Goal: Information Seeking & Learning: Learn about a topic

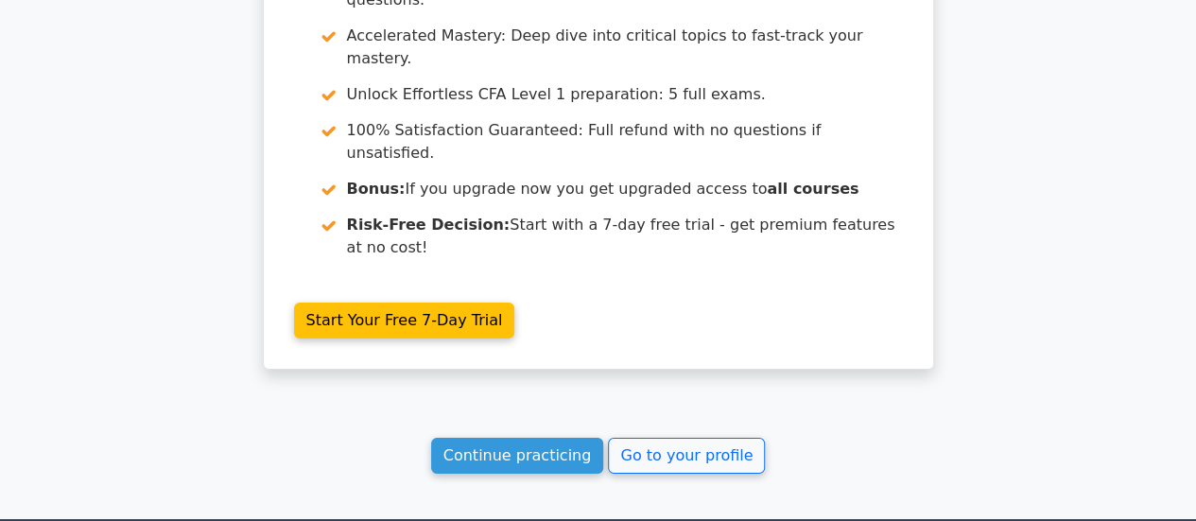
scroll to position [3372, 0]
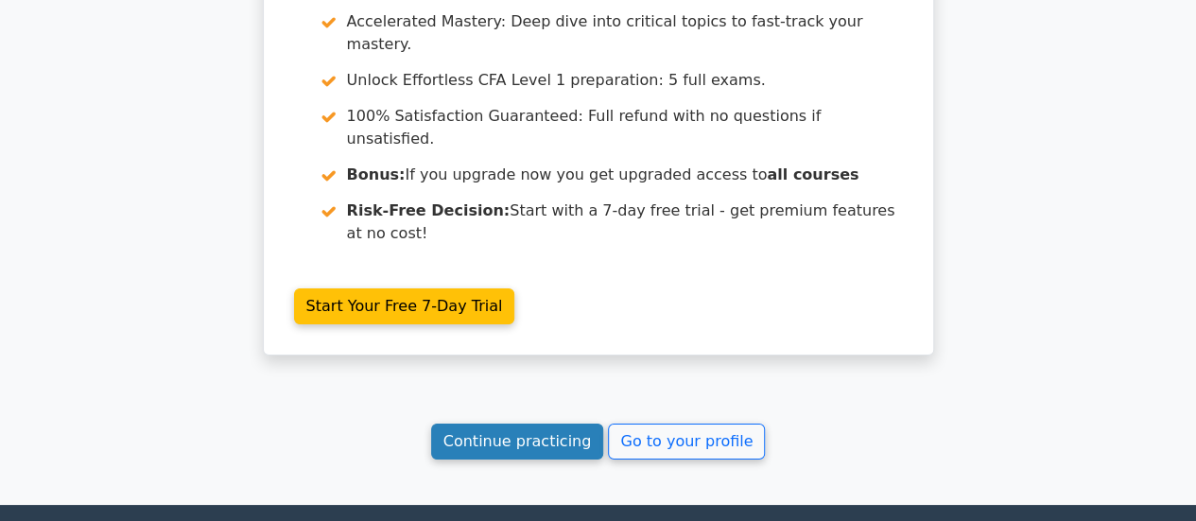
click at [547, 424] on link "Continue practicing" at bounding box center [517, 442] width 173 height 36
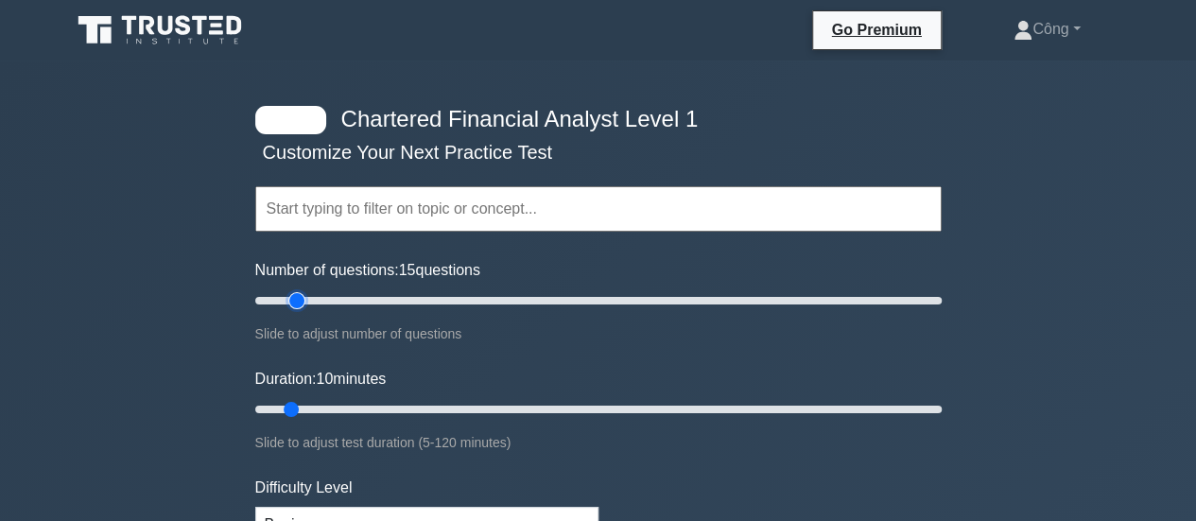
click at [292, 298] on input "Number of questions: 15 questions" at bounding box center [598, 300] width 687 height 23
type input "20"
click at [309, 302] on input "Number of questions: 20 questions" at bounding box center [598, 300] width 687 height 23
click at [391, 417] on input "Duration: 25 minutes" at bounding box center [598, 409] width 687 height 23
click at [461, 405] on input "Duration: 40 minutes" at bounding box center [598, 409] width 687 height 23
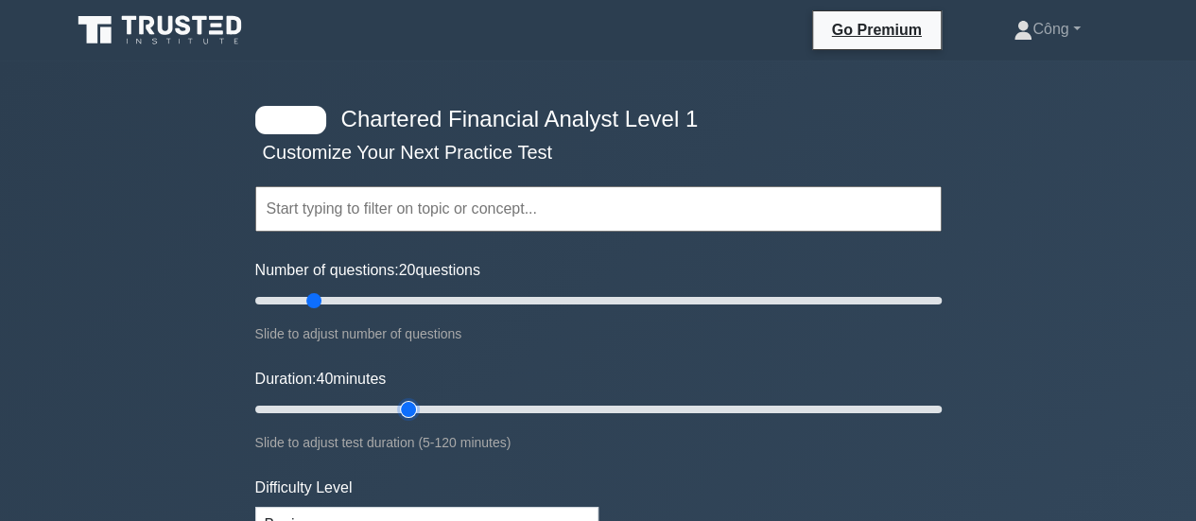
click at [422, 405] on input "Duration: 40 minutes" at bounding box center [598, 409] width 687 height 23
type input "35"
click at [428, 409] on input "Duration: 35 minutes" at bounding box center [598, 409] width 687 height 23
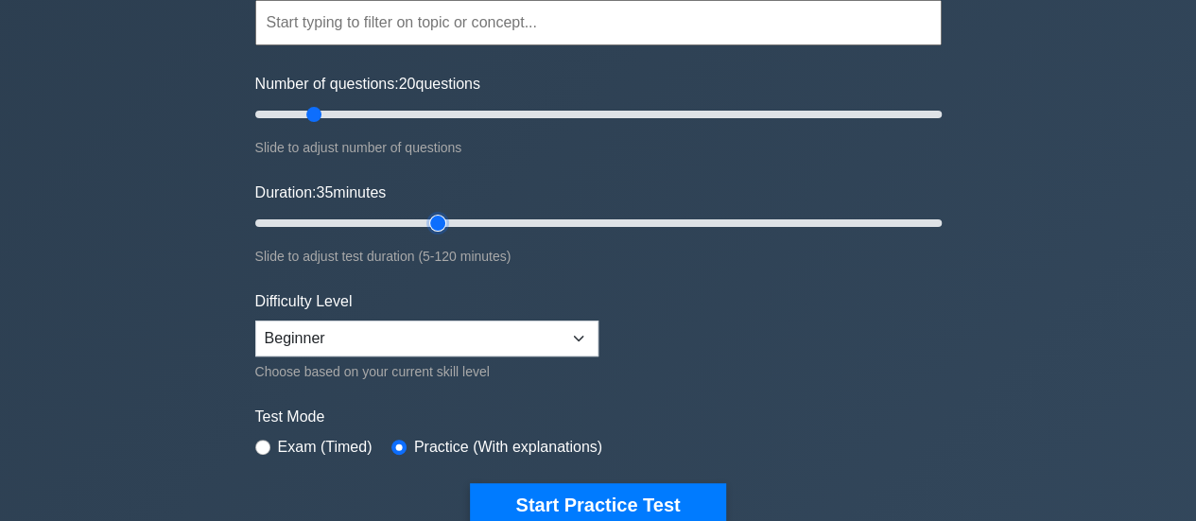
scroll to position [187, 0]
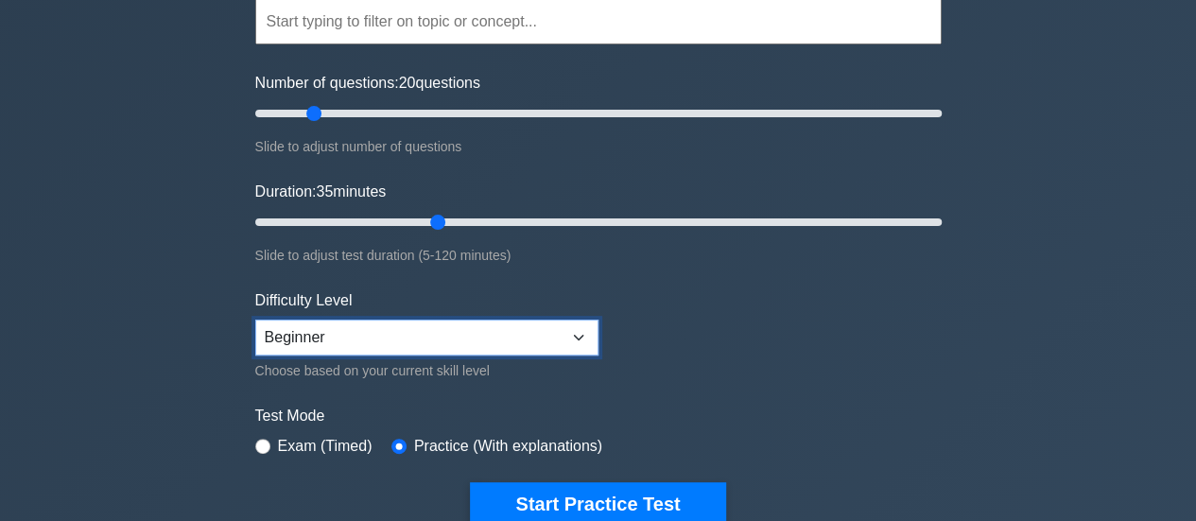
click at [386, 332] on select "Beginner Intermediate Expert" at bounding box center [426, 338] width 343 height 36
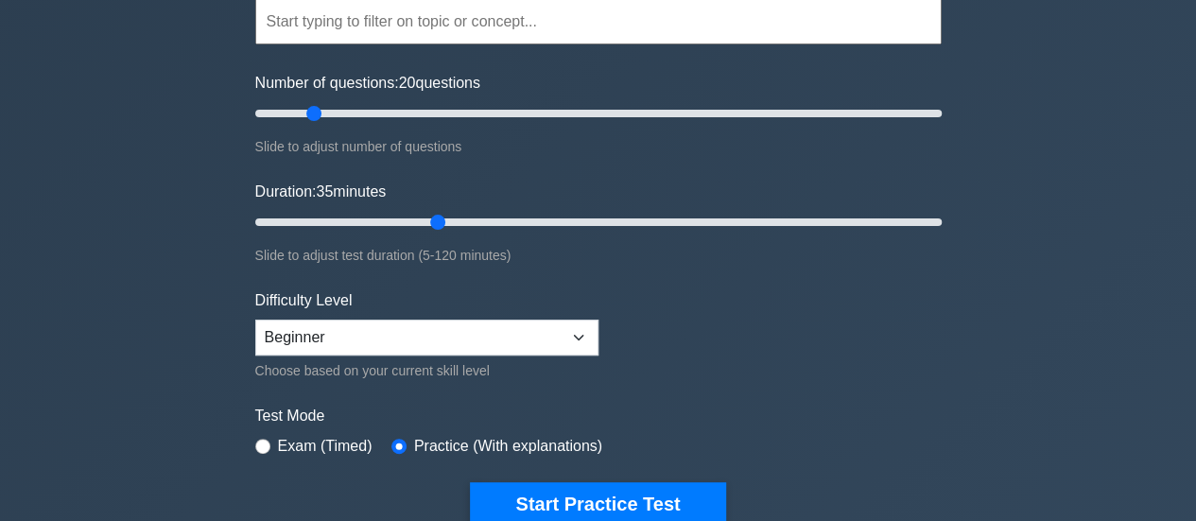
click at [214, 364] on div "Chartered Financial Analyst Level 1 Customize Your Next Practice Test Topics Qu…" at bounding box center [598, 430] width 1196 height 1114
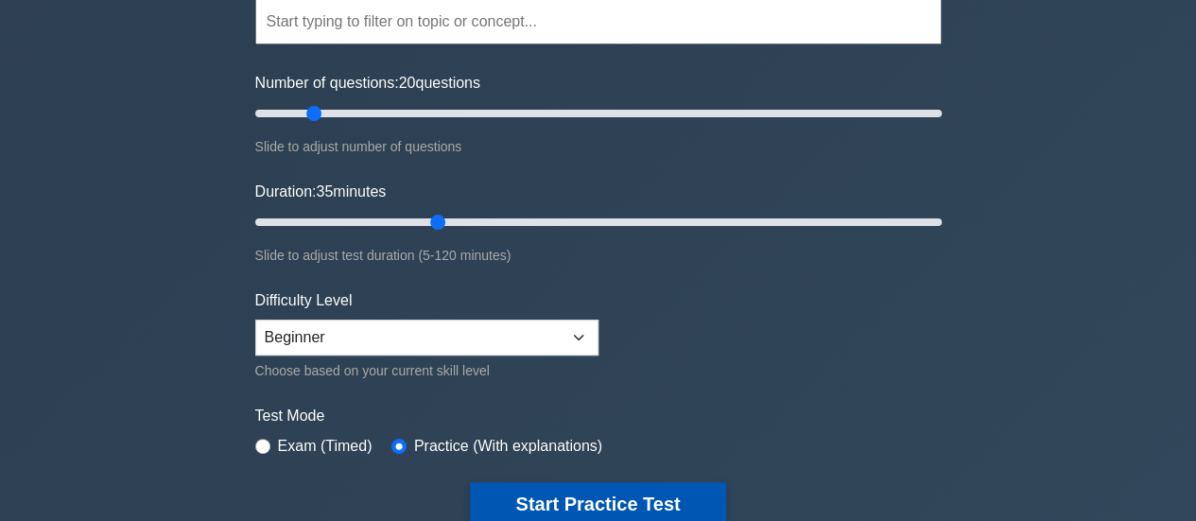
click at [641, 492] on button "Start Practice Test" at bounding box center [597, 503] width 255 height 43
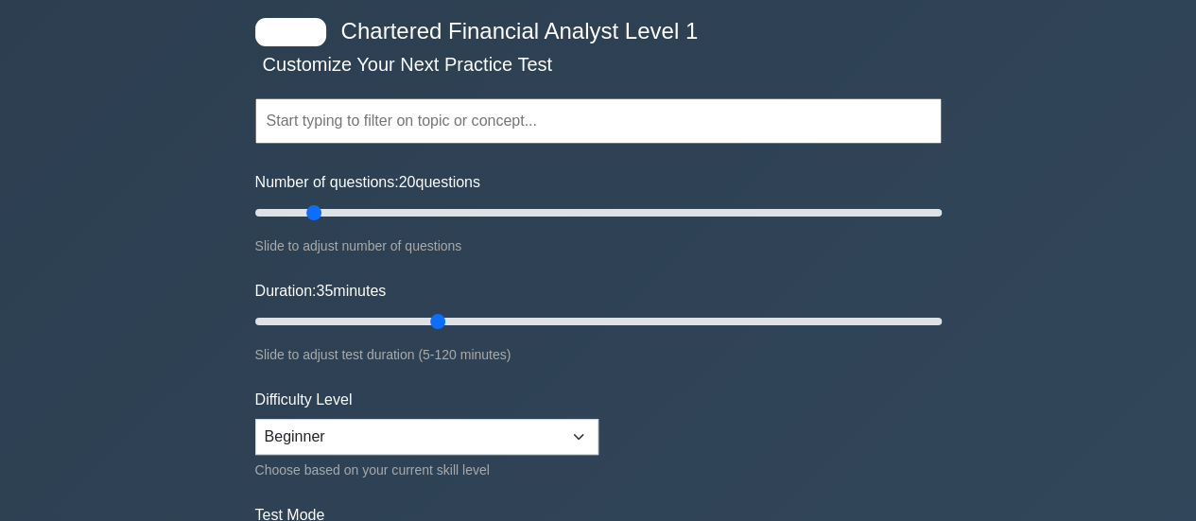
scroll to position [0, 0]
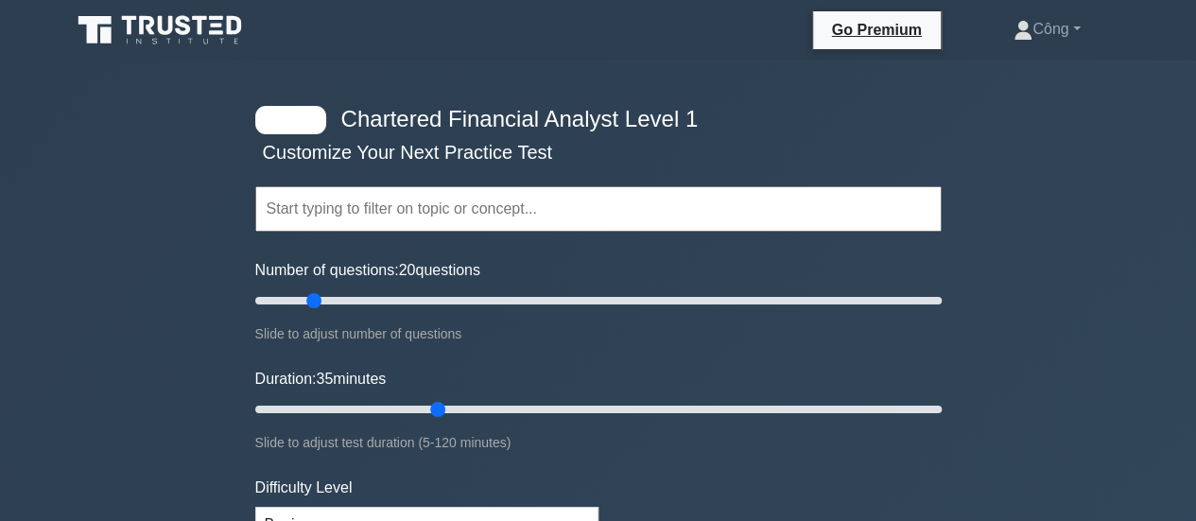
click at [457, 213] on input "text" at bounding box center [598, 208] width 687 height 45
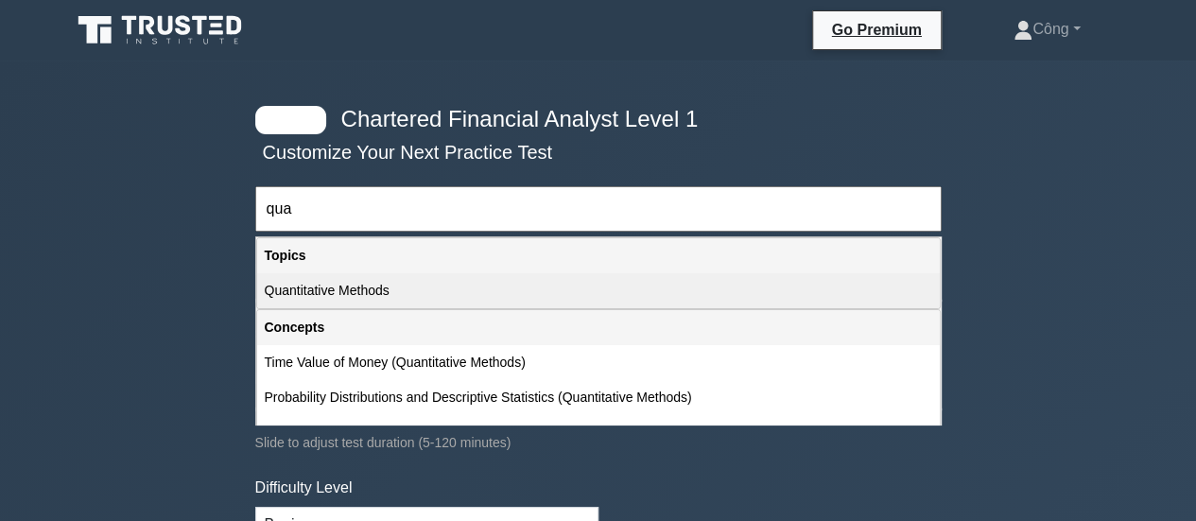
click at [473, 287] on div "Quantitative Methods" at bounding box center [598, 290] width 683 height 35
type input "Quantitative Methods"
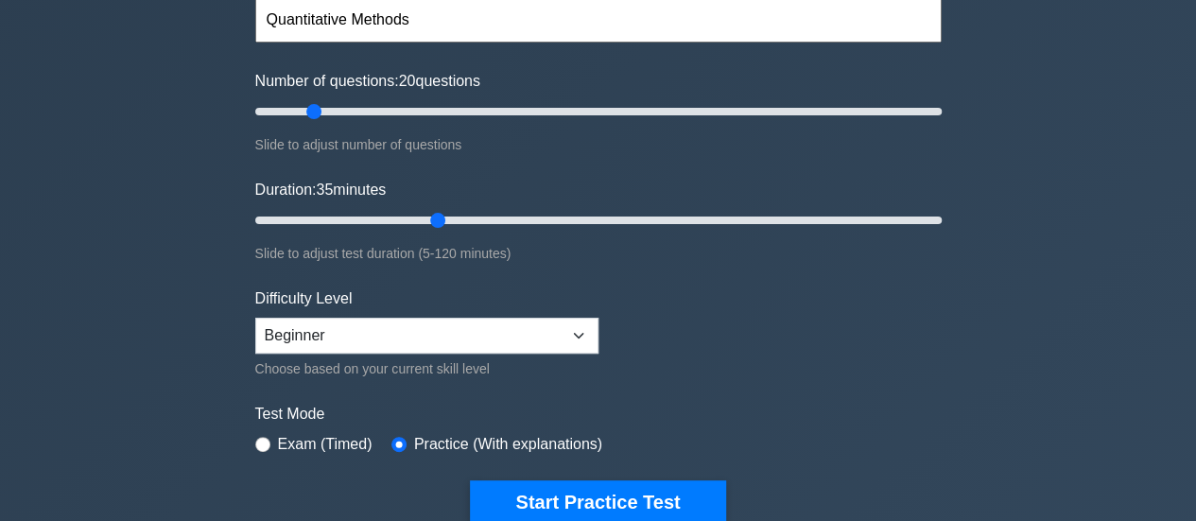
scroll to position [284, 0]
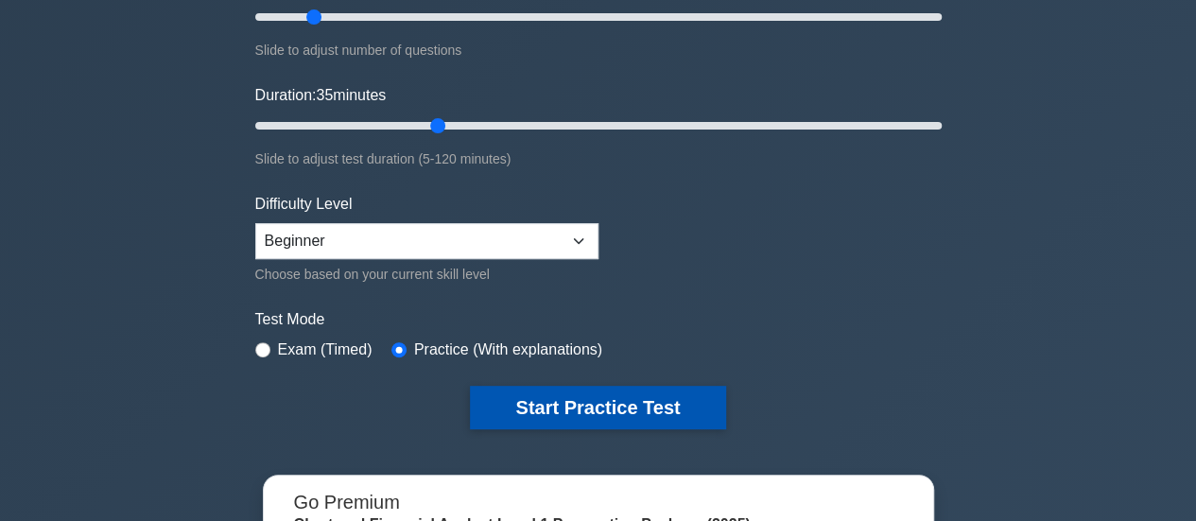
click at [592, 396] on button "Start Practice Test" at bounding box center [597, 407] width 255 height 43
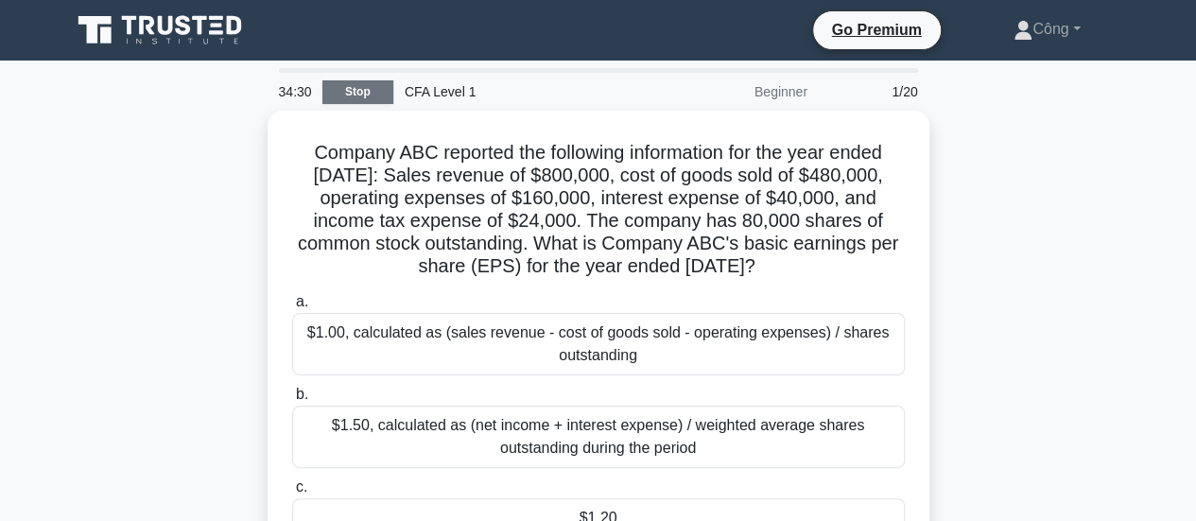
click at [348, 87] on link "Stop" at bounding box center [357, 92] width 71 height 24
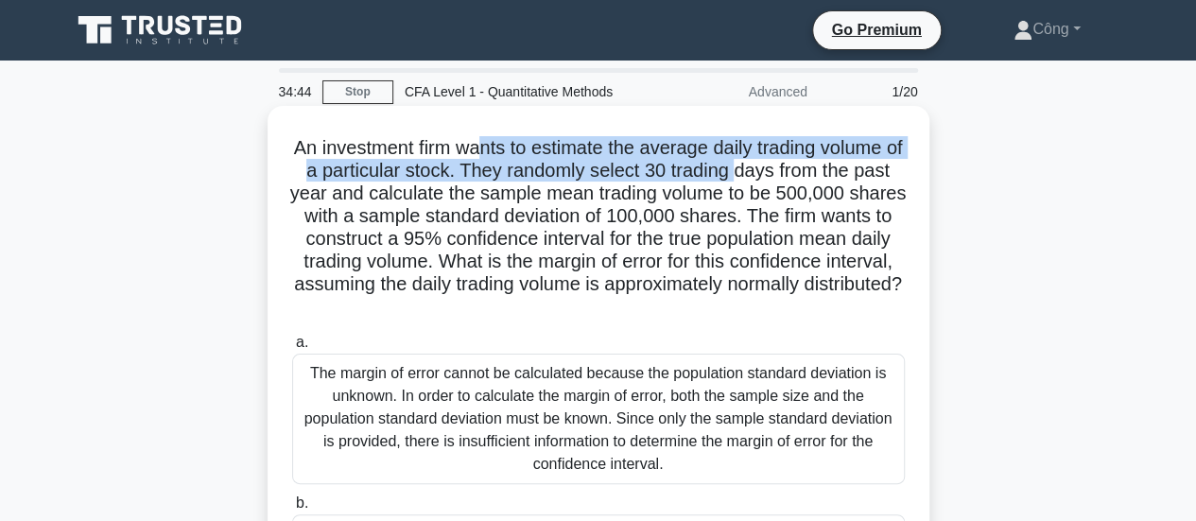
drag, startPoint x: 487, startPoint y: 152, endPoint x: 772, endPoint y: 182, distance: 286.1
click at [772, 182] on h5 "An investment firm wants to estimate the average daily trading volume of a part…" at bounding box center [598, 227] width 617 height 183
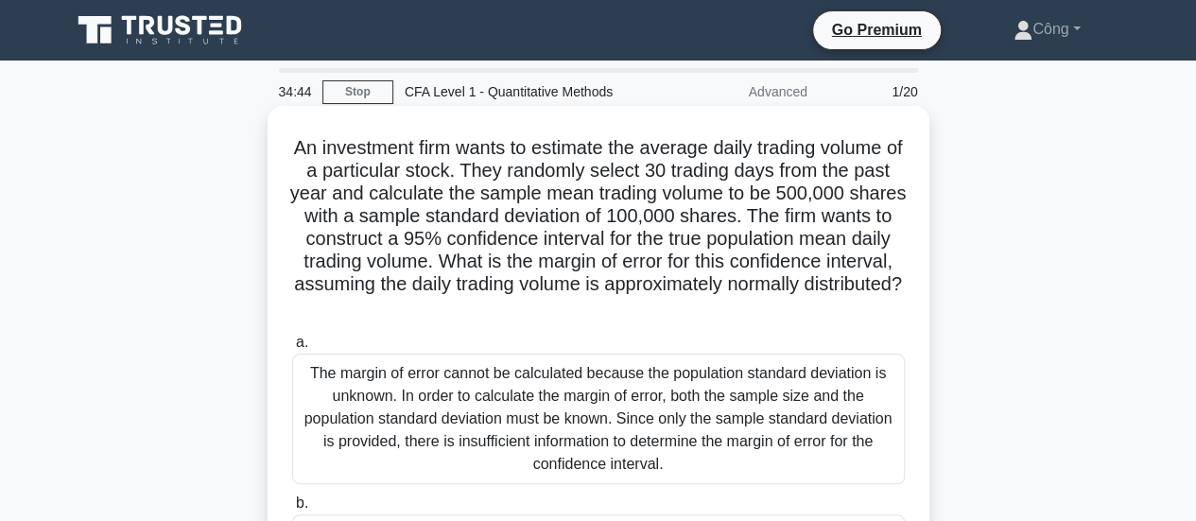
click at [773, 198] on h5 "An investment firm wants to estimate the average daily trading volume of a part…" at bounding box center [598, 227] width 617 height 183
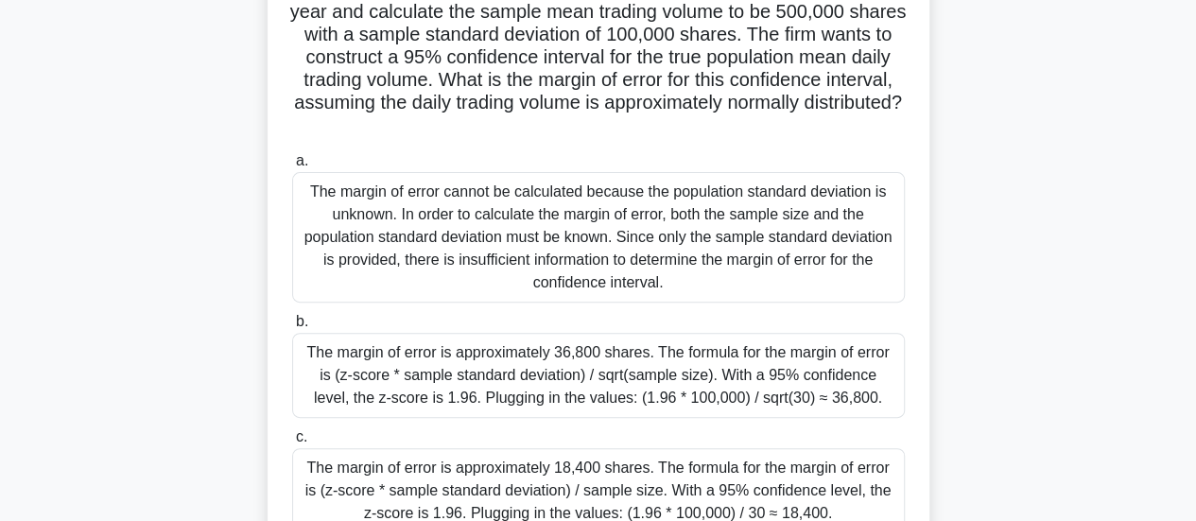
scroll to position [284, 0]
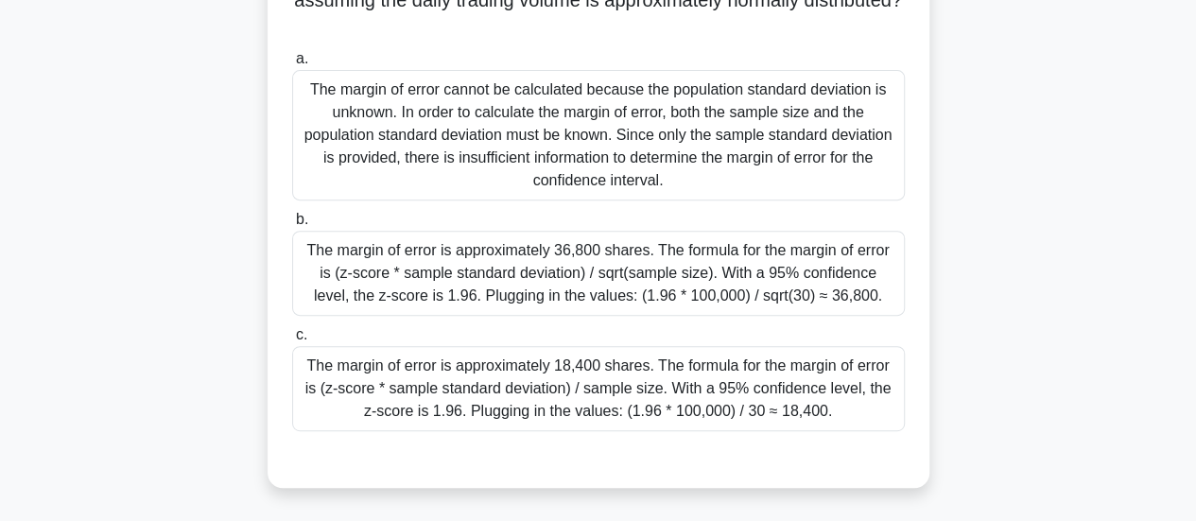
click at [530, 217] on label "b. The margin of error is approximately 36,800 shares. The formula for the marg…" at bounding box center [598, 262] width 613 height 108
click at [292, 217] on input "b. The margin of error is approximately 36,800 shares. The formula for the marg…" at bounding box center [292, 220] width 0 height 12
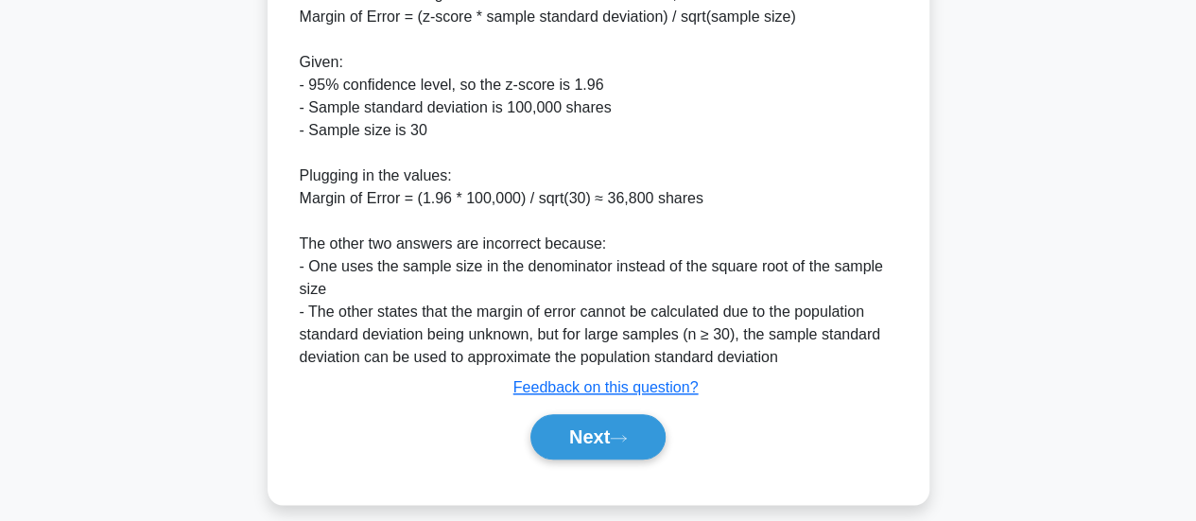
scroll to position [891, 0]
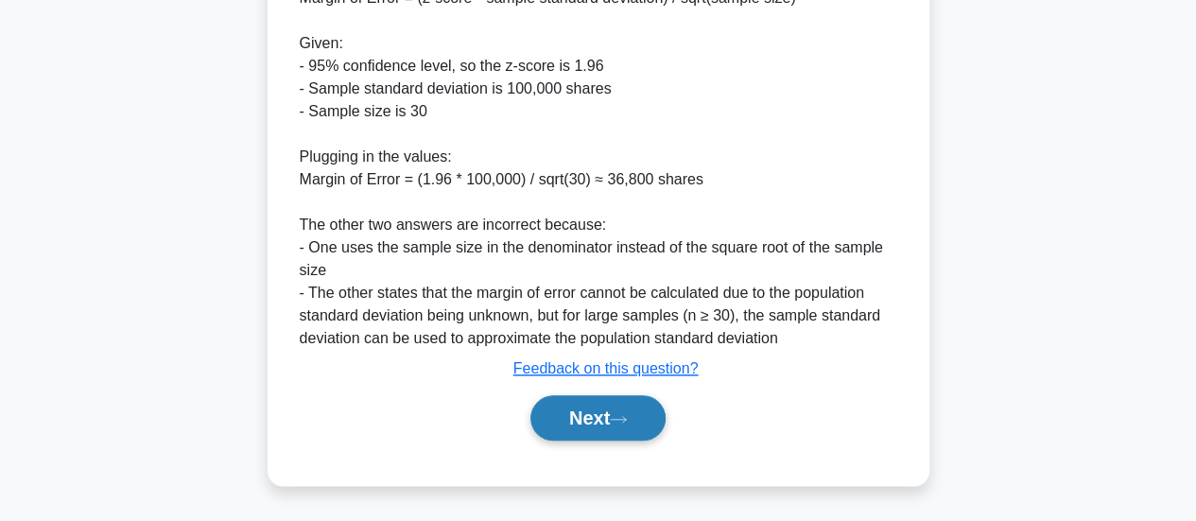
click at [626, 408] on button "Next" at bounding box center [597, 417] width 135 height 45
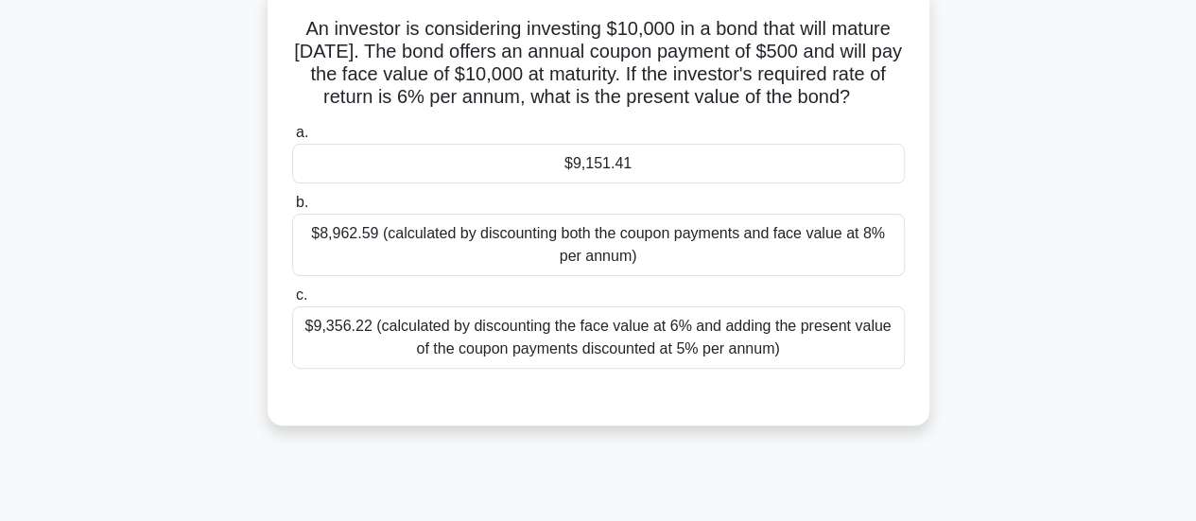
scroll to position [27, 0]
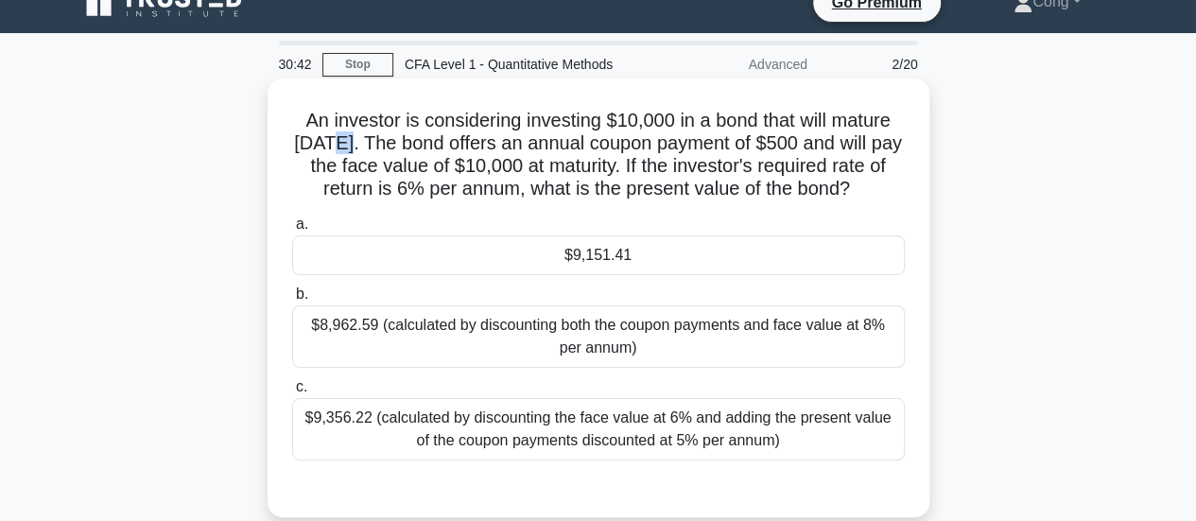
drag, startPoint x: 325, startPoint y: 149, endPoint x: 342, endPoint y: 148, distance: 17.1
click at [342, 148] on h5 "An investor is considering investing $10,000 in a bond that will mature in 5 ye…" at bounding box center [598, 155] width 617 height 93
click at [377, 155] on h5 "An investor is considering investing $10,000 in a bond that will mature in 5 ye…" at bounding box center [598, 155] width 617 height 93
click at [602, 251] on div "$9,151.41" at bounding box center [598, 255] width 613 height 40
click at [292, 231] on input "a. $9,151.41" at bounding box center [292, 224] width 0 height 12
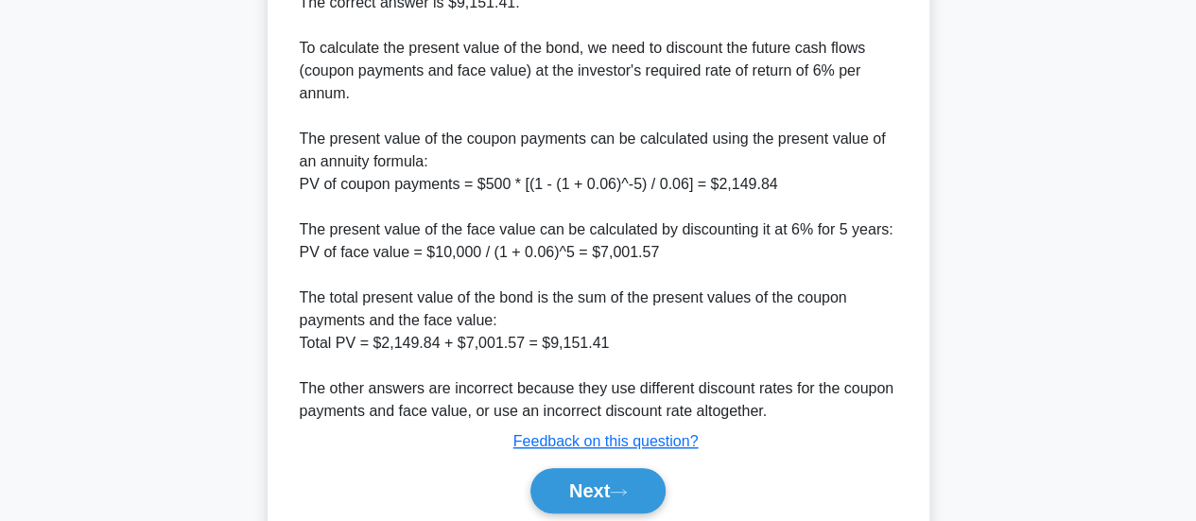
scroll to position [641, 0]
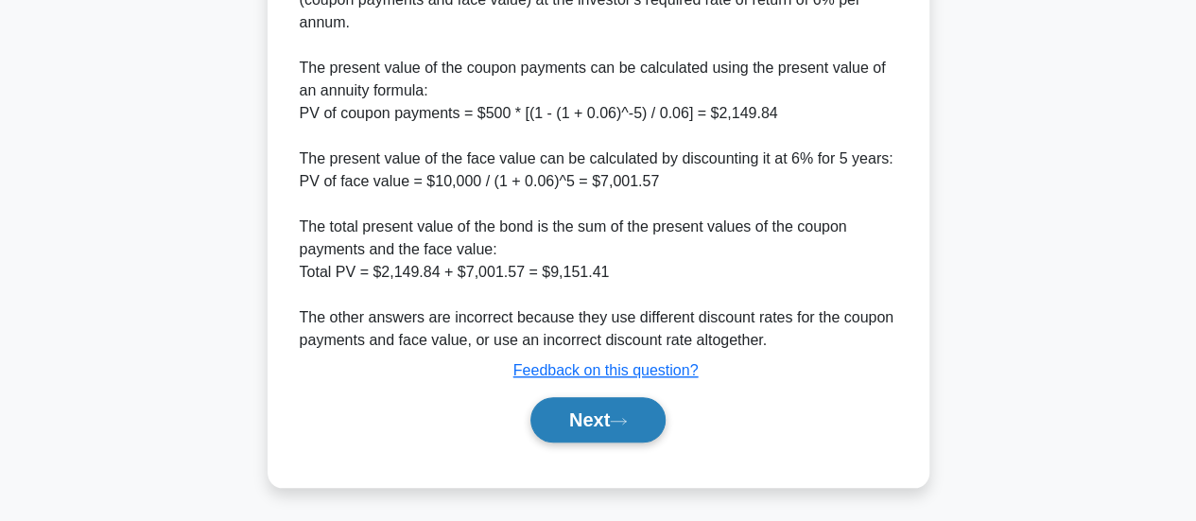
click at [627, 412] on button "Next" at bounding box center [597, 419] width 135 height 45
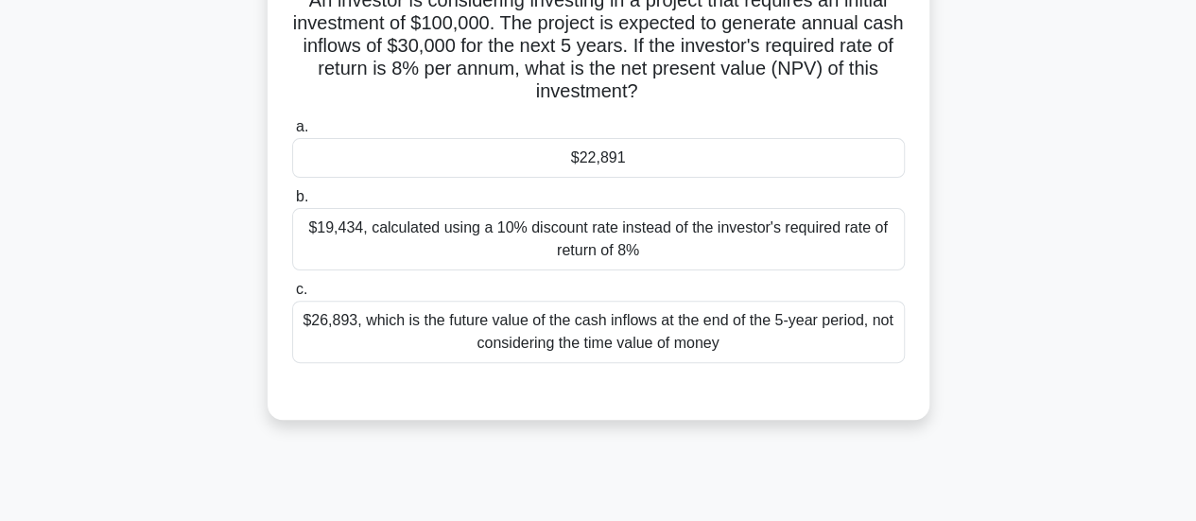
scroll to position [122, 0]
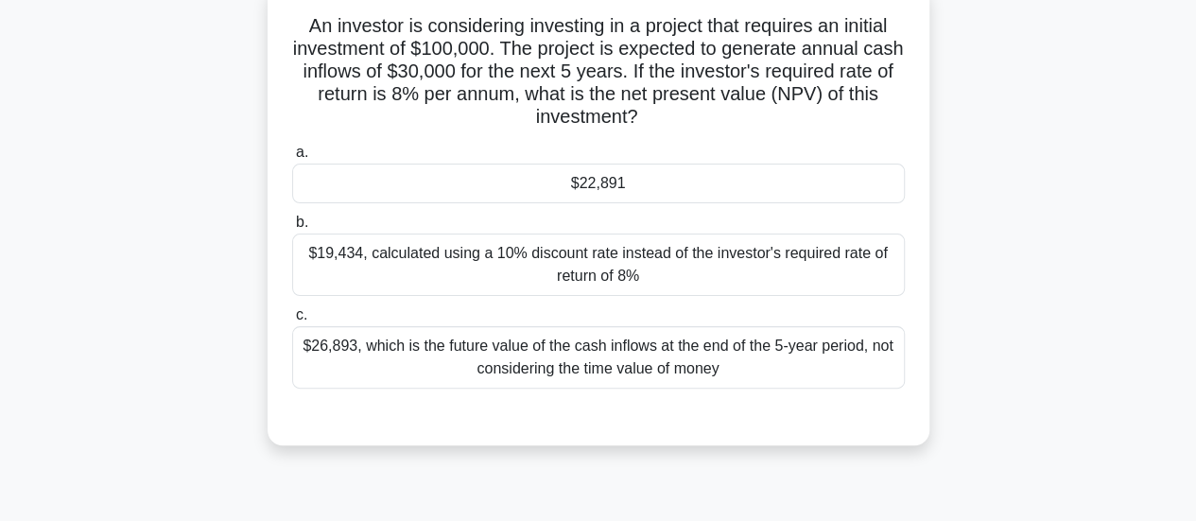
click at [618, 188] on div "$22,891" at bounding box center [598, 184] width 613 height 40
click at [292, 159] on input "a. $22,891" at bounding box center [292, 153] width 0 height 12
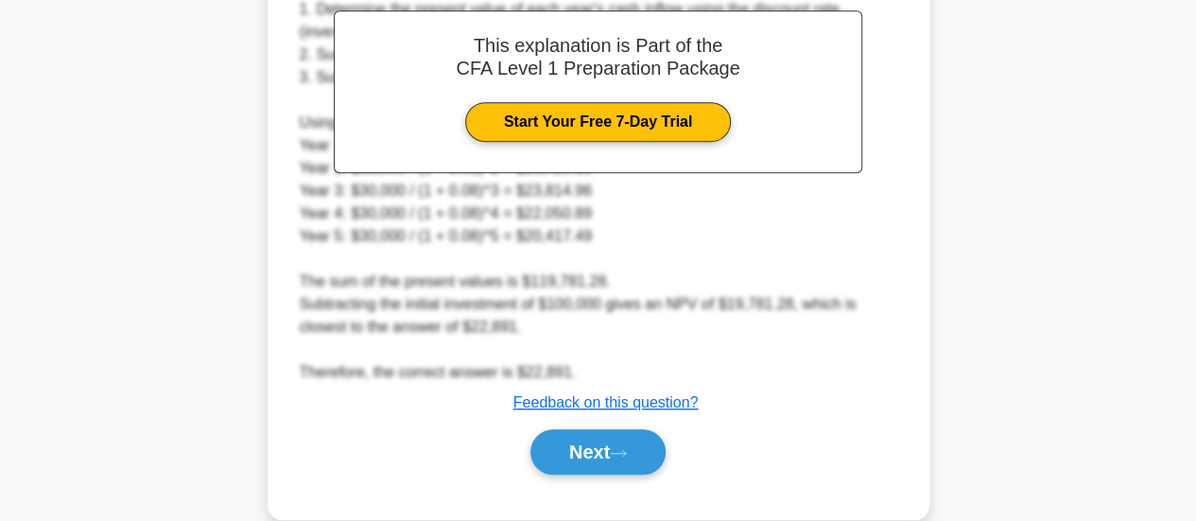
scroll to position [641, 0]
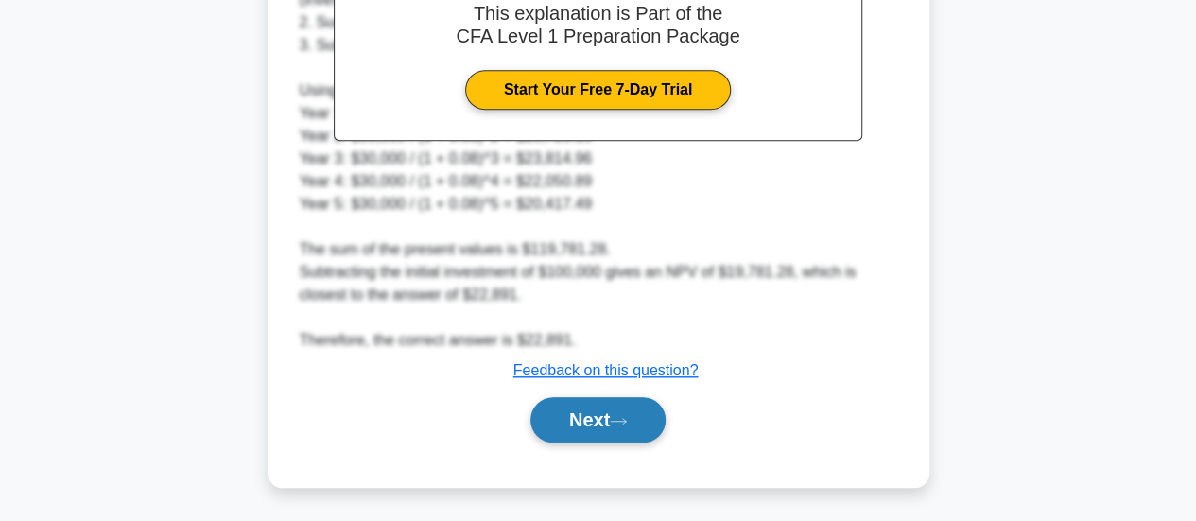
click at [601, 440] on button "Next" at bounding box center [597, 419] width 135 height 45
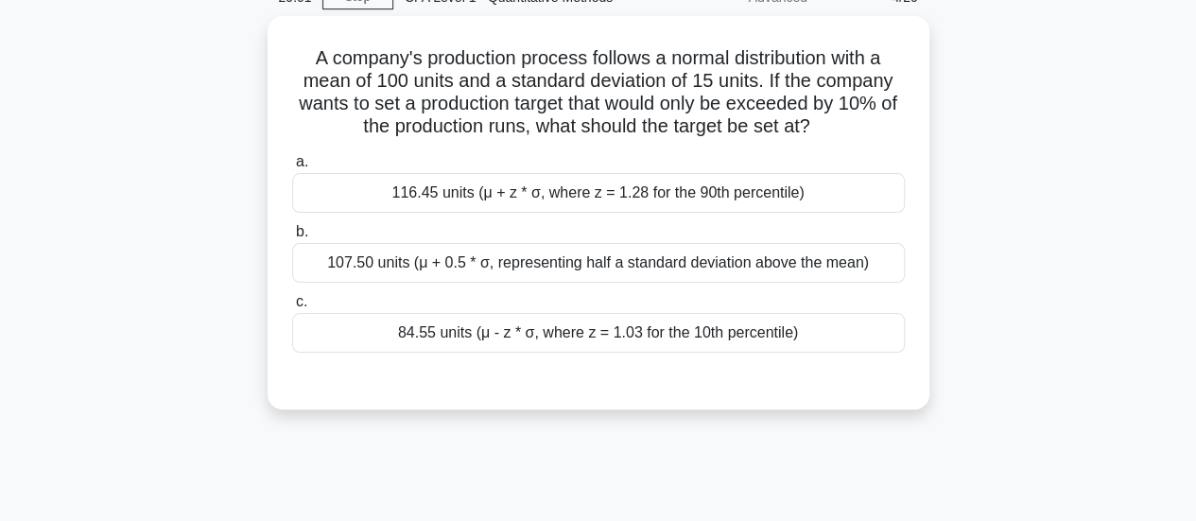
scroll to position [0, 0]
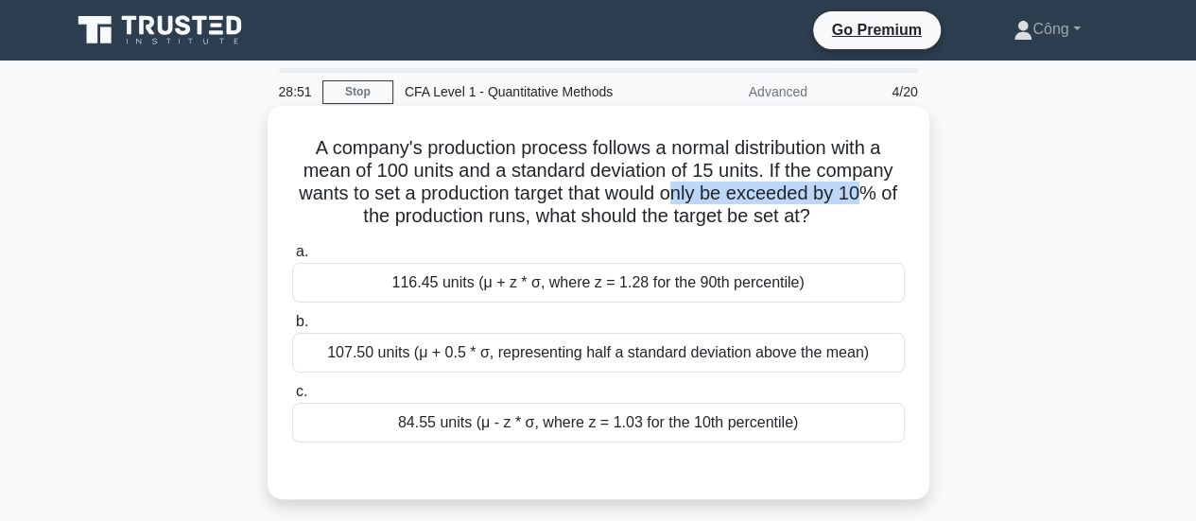
drag, startPoint x: 694, startPoint y: 200, endPoint x: 884, endPoint y: 198, distance: 190.1
click at [884, 198] on h5 "A company's production process follows a normal distribution with a mean of 100…" at bounding box center [598, 182] width 617 height 93
click at [887, 226] on h5 "A company's production process follows a normal distribution with a mean of 100…" at bounding box center [598, 182] width 617 height 93
click at [745, 283] on div "116.45 units (μ + z * σ, where z = 1.28 for the 90th percentile)" at bounding box center [598, 283] width 613 height 40
click at [292, 258] on input "a. 116.45 units (μ + z * σ, where z = 1.28 for the 90th percentile)" at bounding box center [292, 252] width 0 height 12
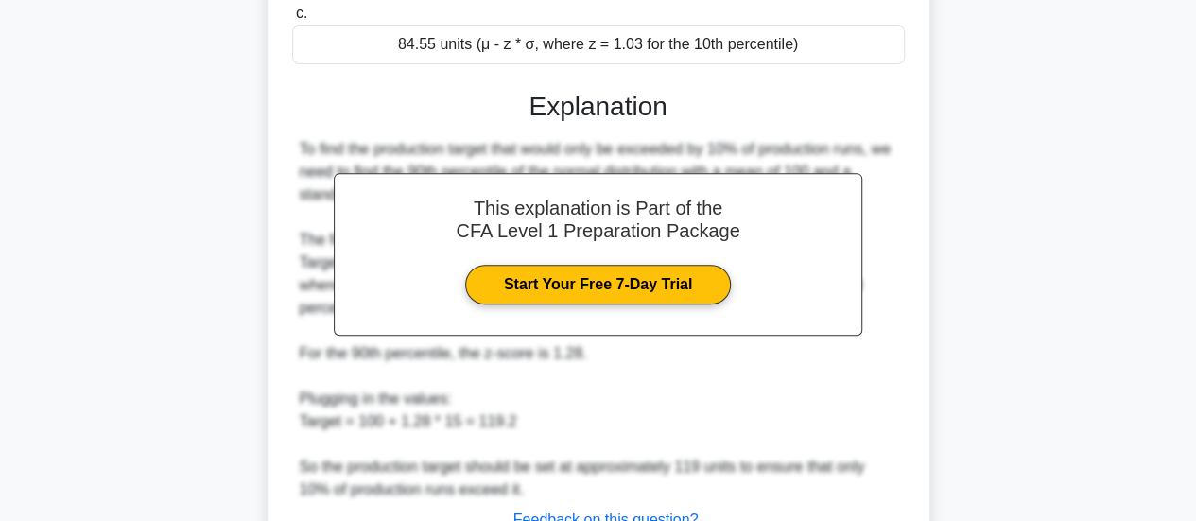
scroll to position [528, 0]
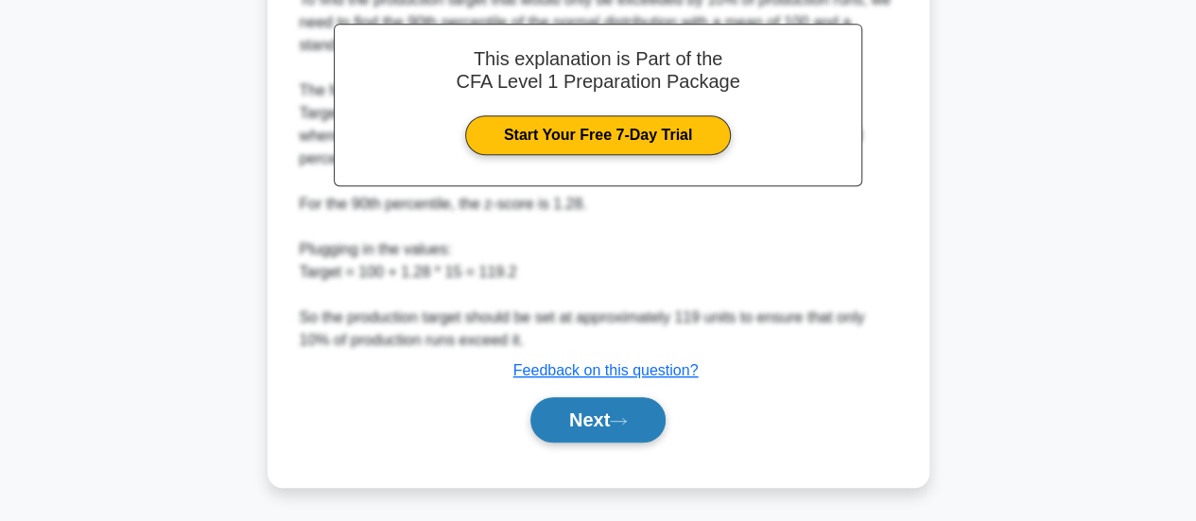
click at [613, 415] on button "Next" at bounding box center [597, 419] width 135 height 45
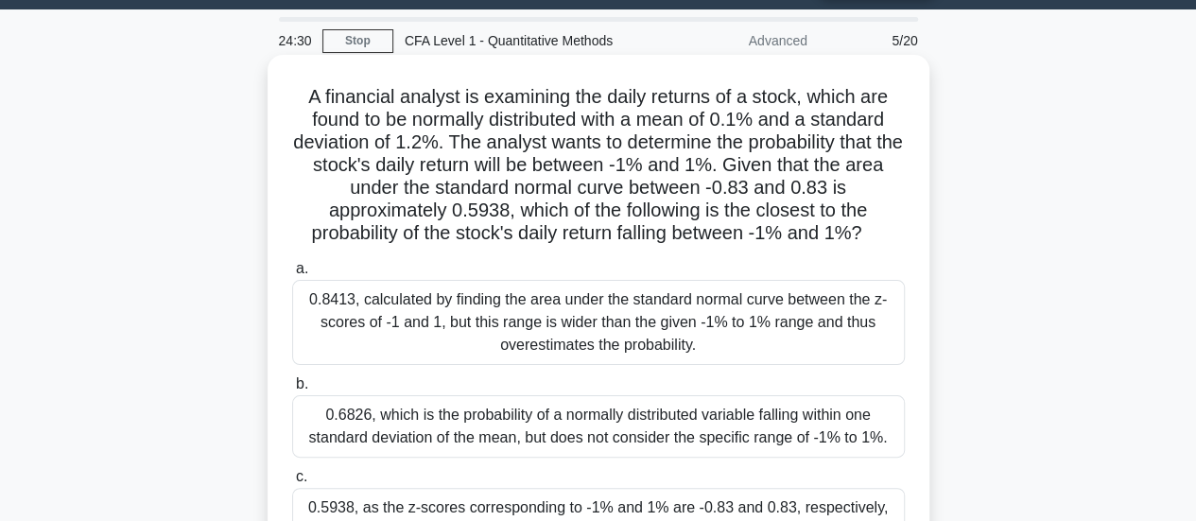
scroll to position [95, 0]
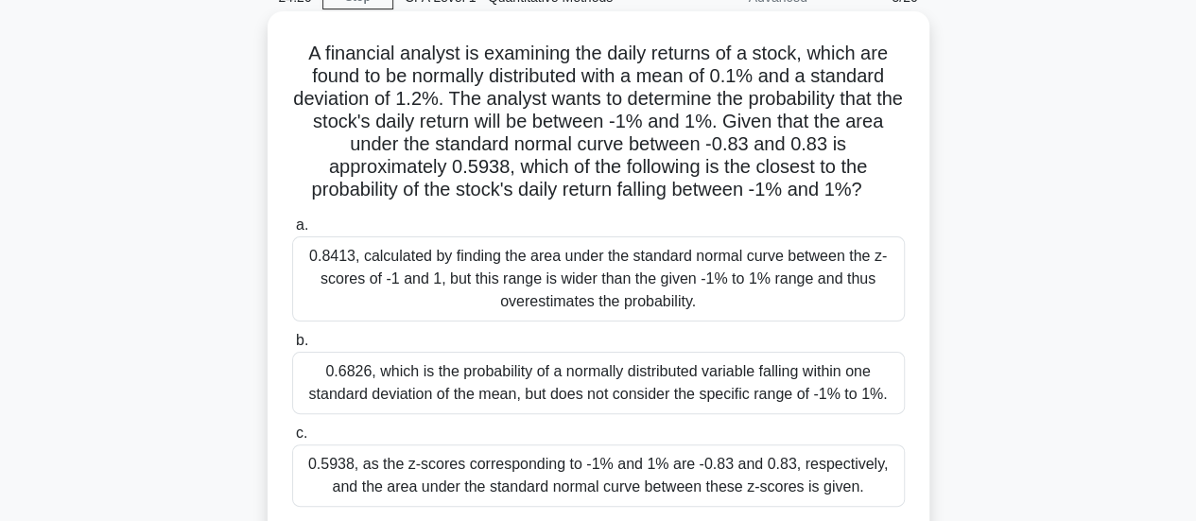
click at [750, 205] on div "A financial analyst is examining the daily returns of a stock, which are found …" at bounding box center [598, 287] width 647 height 537
click at [692, 490] on div "0.5938, as the z-scores corresponding to -1% and 1% are -0.83 and 0.83, respect…" at bounding box center [598, 475] width 613 height 62
click at [292, 440] on input "c. 0.5938, as the z-scores corresponding to -1% and 1% are -0.83 and 0.83, resp…" at bounding box center [292, 433] width 0 height 12
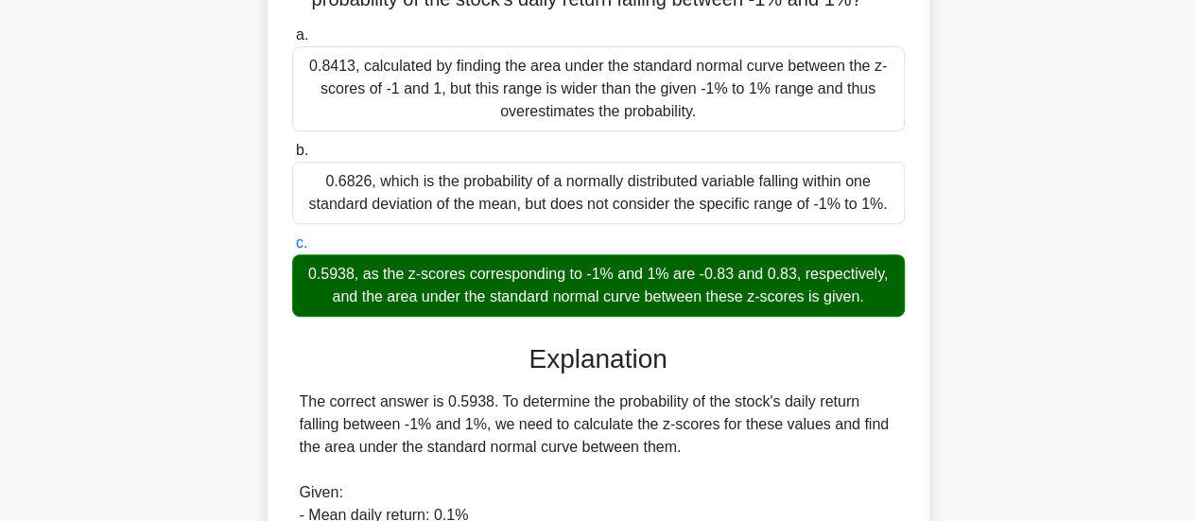
scroll to position [378, 0]
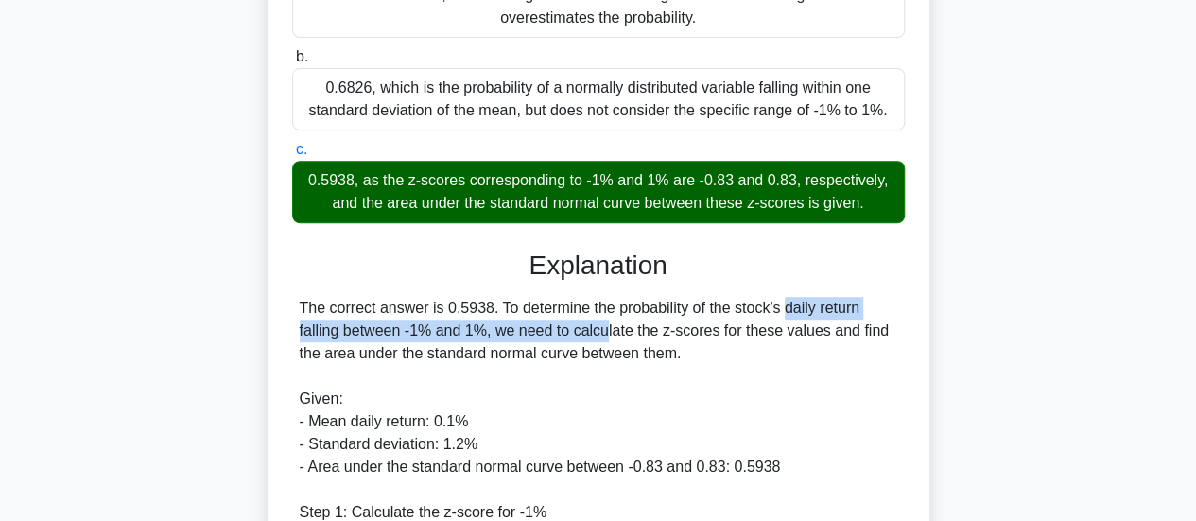
drag, startPoint x: 675, startPoint y: 316, endPoint x: 490, endPoint y: 332, distance: 186.0
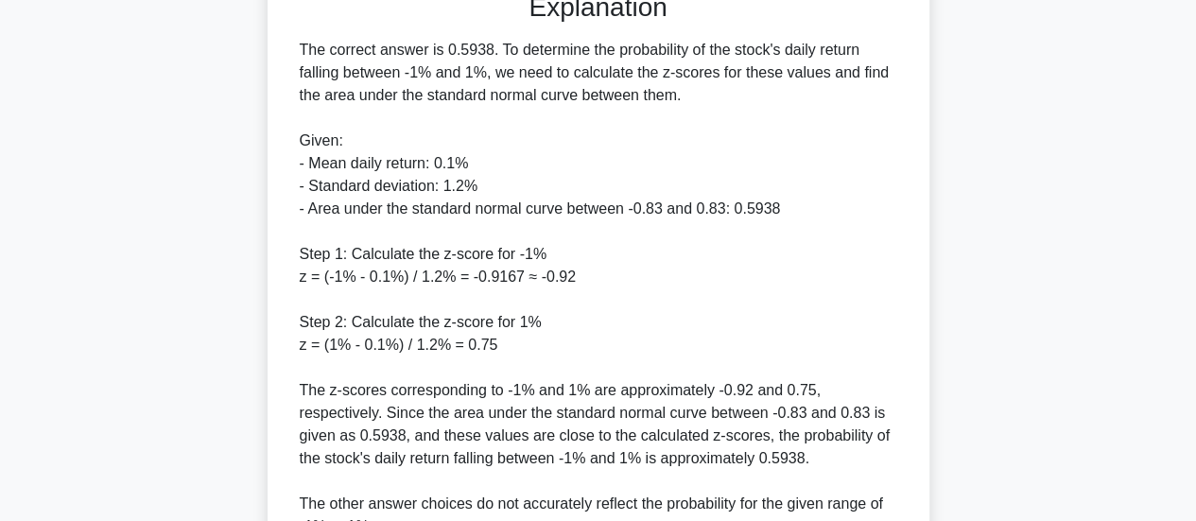
scroll to position [823, 0]
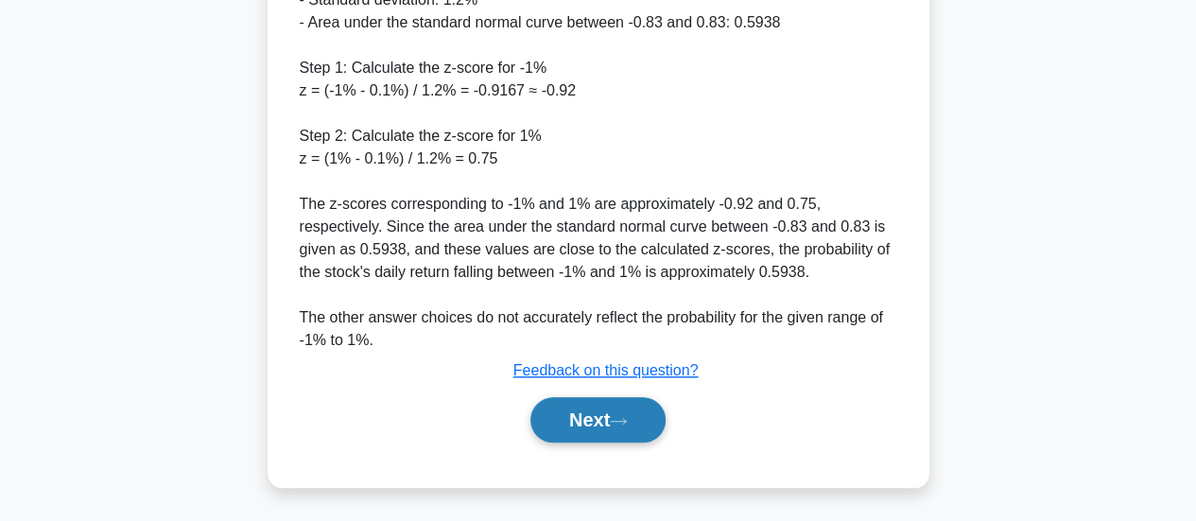
click at [571, 406] on button "Next" at bounding box center [597, 419] width 135 height 45
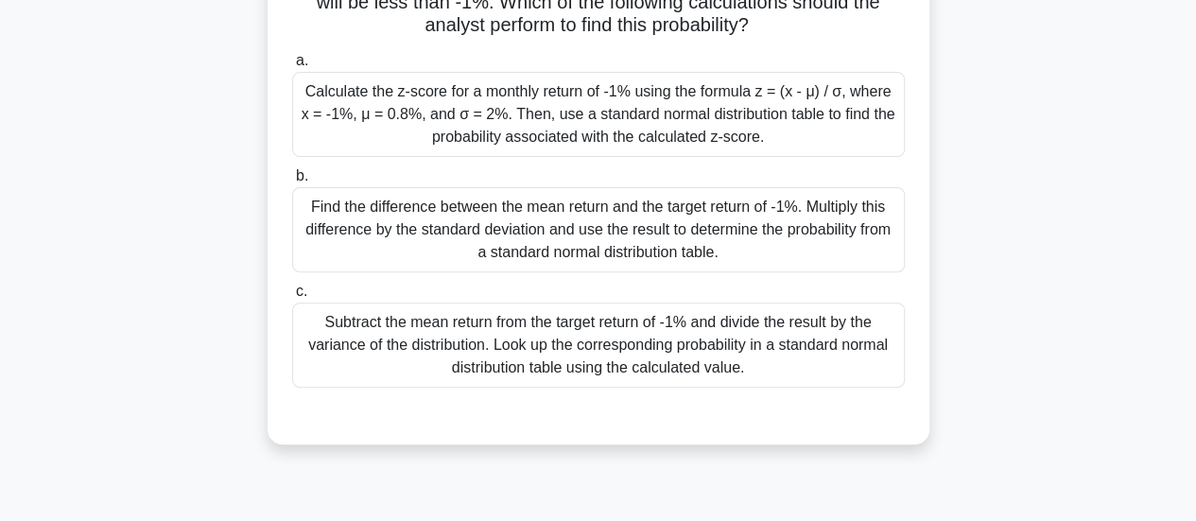
scroll to position [122, 0]
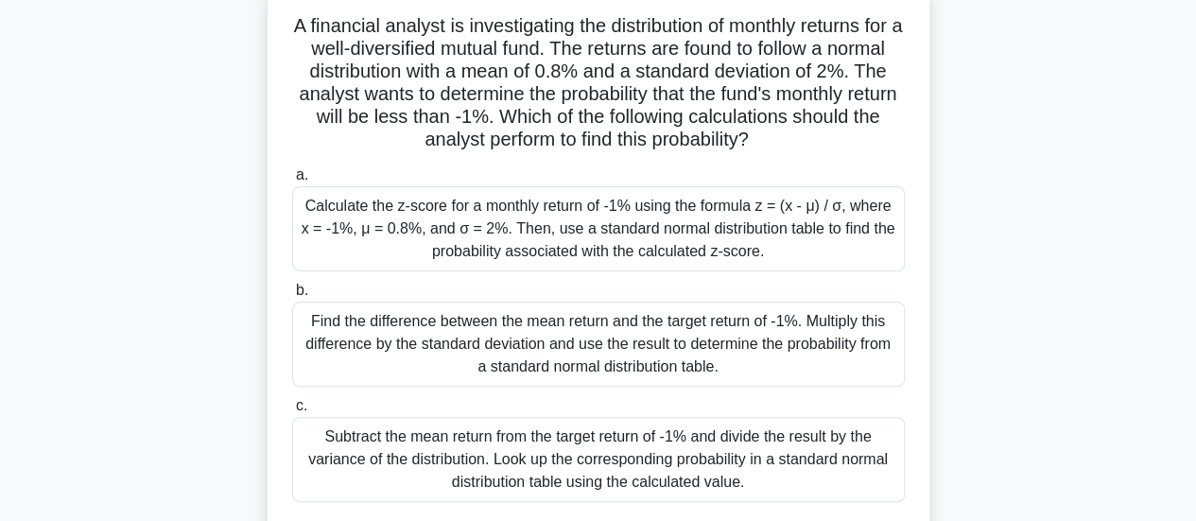
click at [714, 264] on div "Calculate the z-score for a monthly return of -1% using the formula z = (x - μ)…" at bounding box center [598, 228] width 613 height 85
click at [292, 182] on input "a. Calculate the z-score for a monthly return of -1% using the formula z = (x -…" at bounding box center [292, 175] width 0 height 12
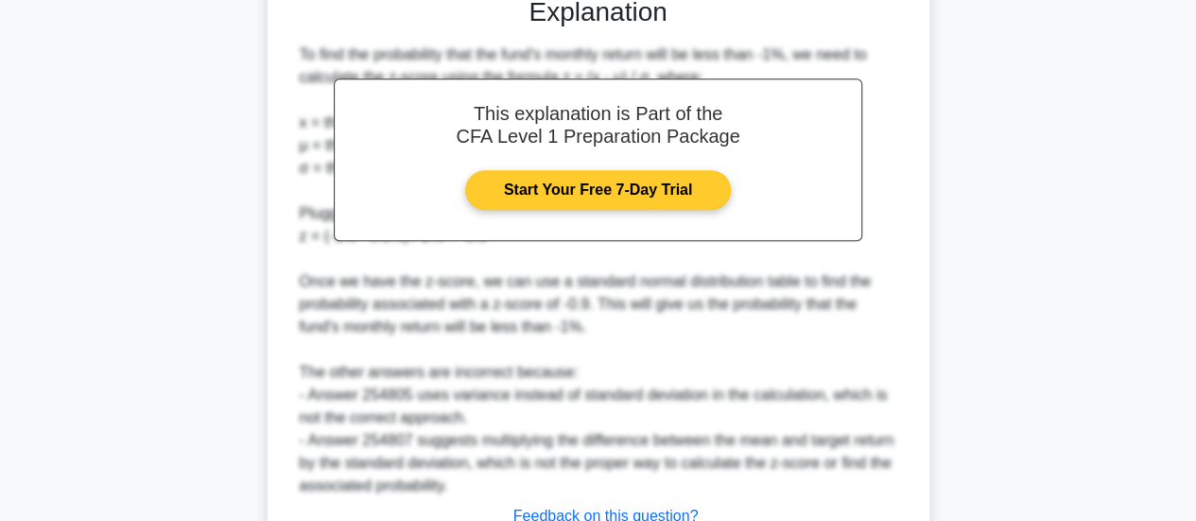
scroll to position [784, 0]
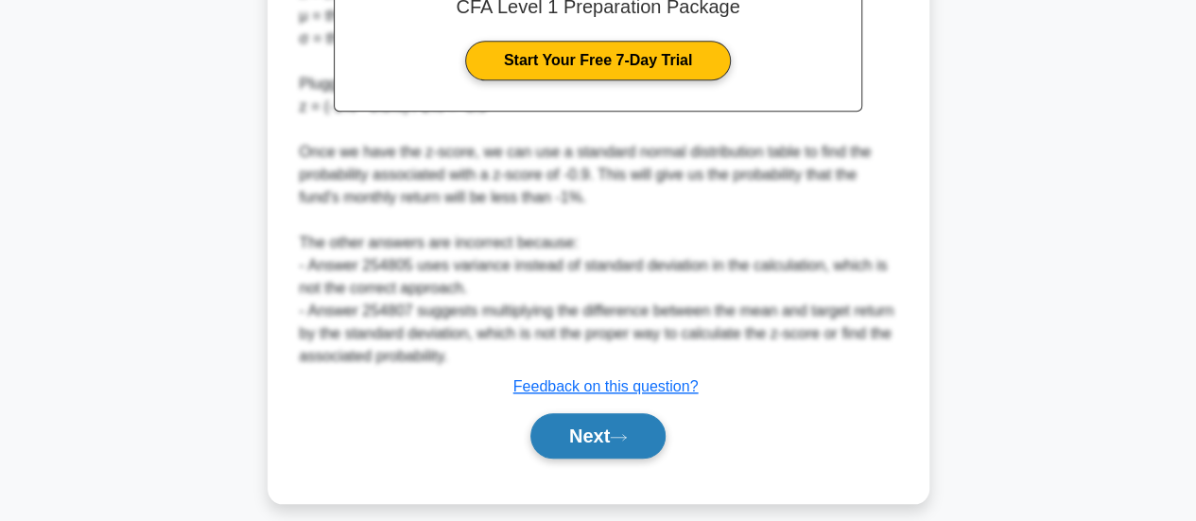
click at [626, 427] on button "Next" at bounding box center [597, 435] width 135 height 45
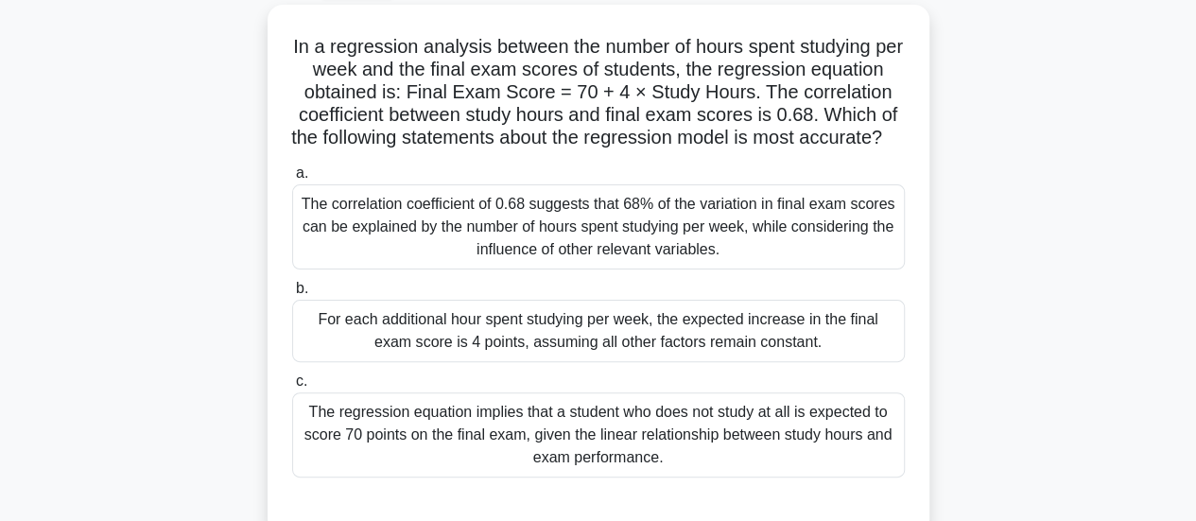
scroll to position [27, 0]
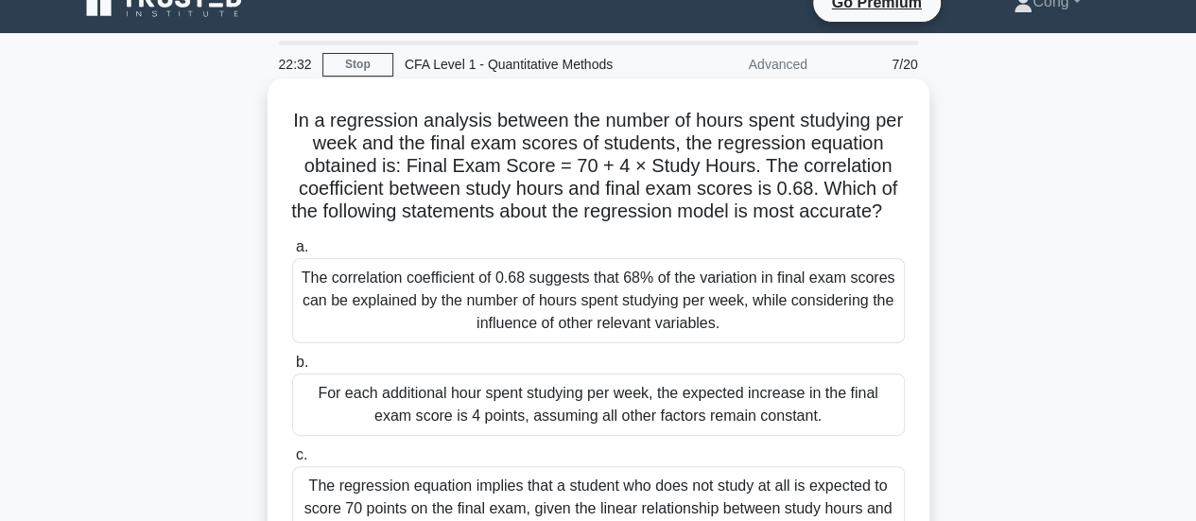
click at [577, 317] on div "The correlation coefficient of 0.68 suggests that 68% of the variation in final…" at bounding box center [598, 300] width 613 height 85
click at [292, 253] on input "a. The correlation coefficient of 0.68 suggests that 68% of the variation in fi…" at bounding box center [292, 247] width 0 height 12
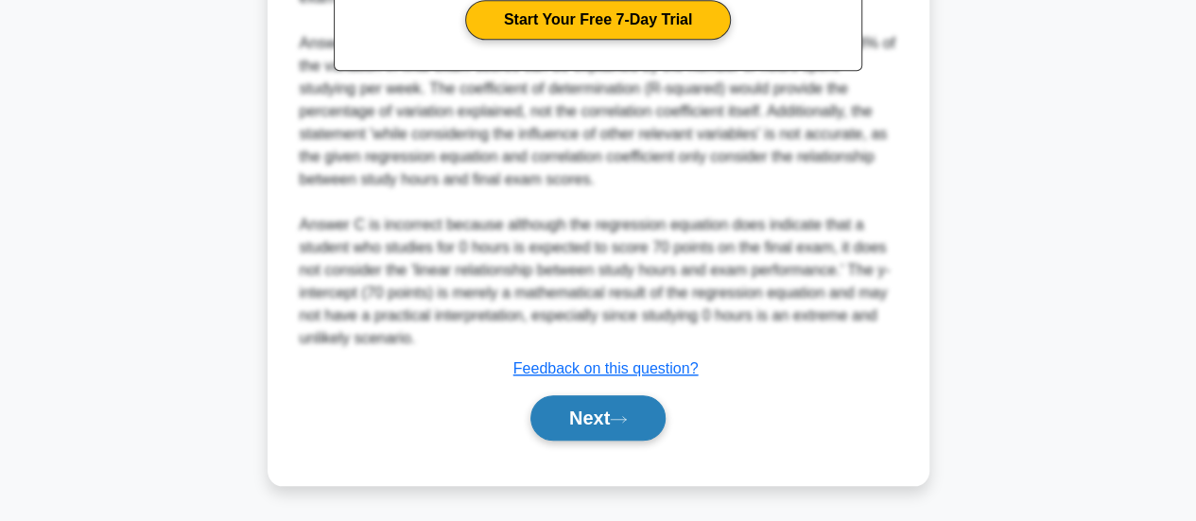
click at [589, 418] on button "Next" at bounding box center [597, 417] width 135 height 45
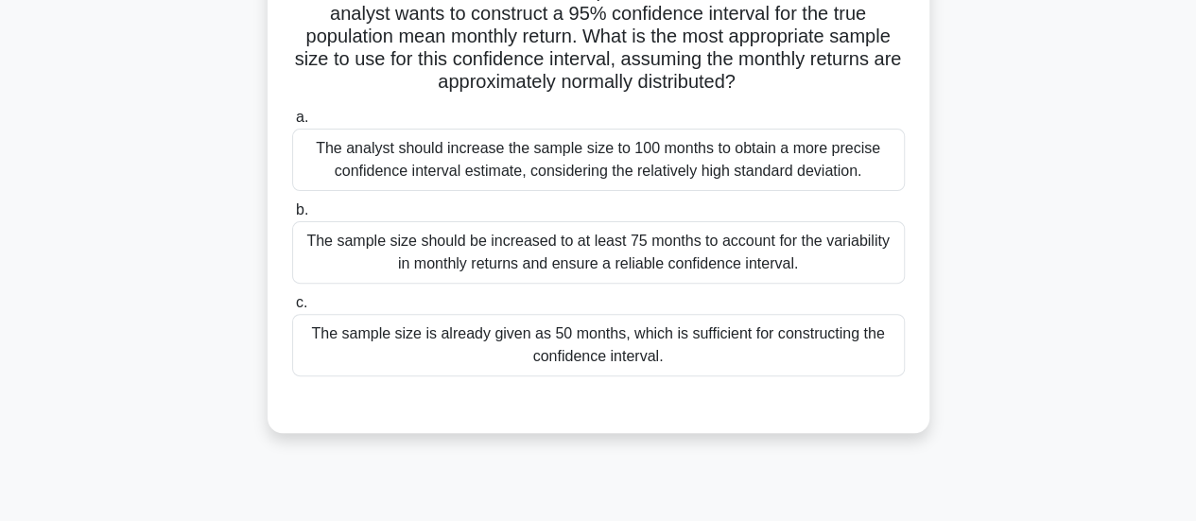
scroll to position [13, 0]
